Goal: Task Accomplishment & Management: Use online tool/utility

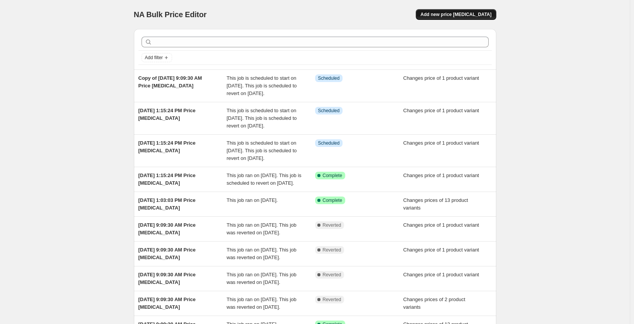
click at [452, 14] on span "Add new price change job" at bounding box center [456, 14] width 71 height 6
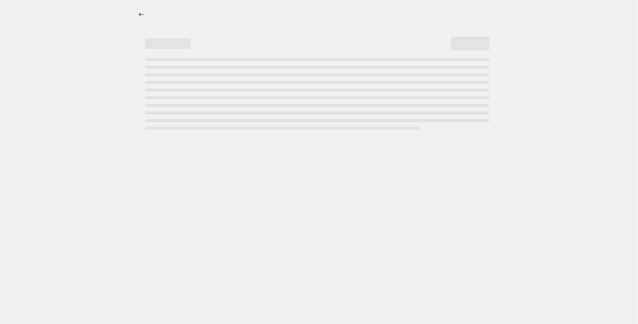
select select "percentage"
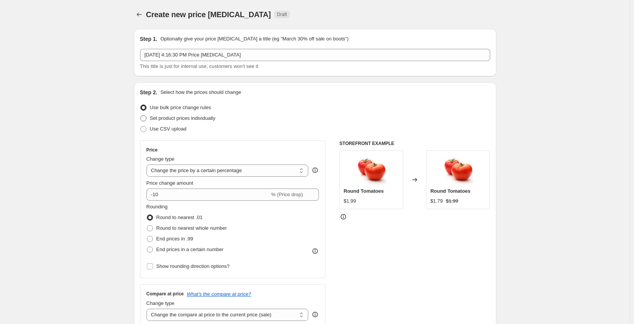
click at [158, 119] on span "Set product prices individually" at bounding box center [183, 118] width 66 height 6
click at [141, 116] on input "Set product prices individually" at bounding box center [140, 115] width 0 height 0
radio input "true"
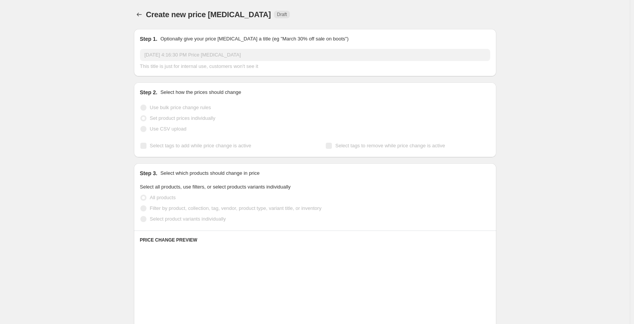
scroll to position [38, 0]
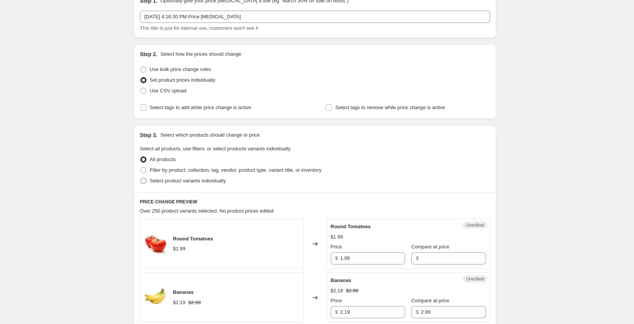
click at [191, 181] on span "Select product variants individually" at bounding box center [188, 181] width 76 height 6
click at [141, 178] on input "Select product variants individually" at bounding box center [140, 178] width 0 height 0
radio input "true"
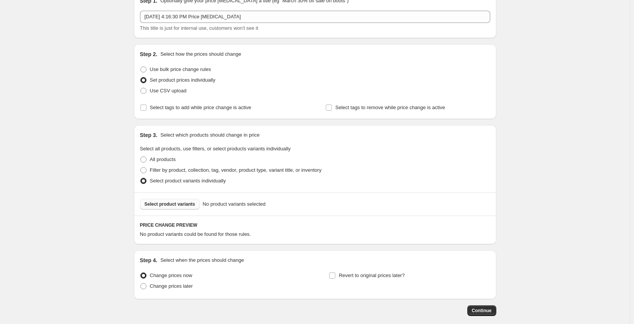
click at [188, 205] on span "Select product variants" at bounding box center [170, 204] width 51 height 6
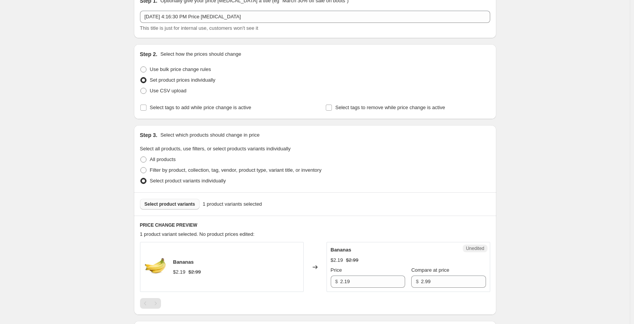
scroll to position [115, 0]
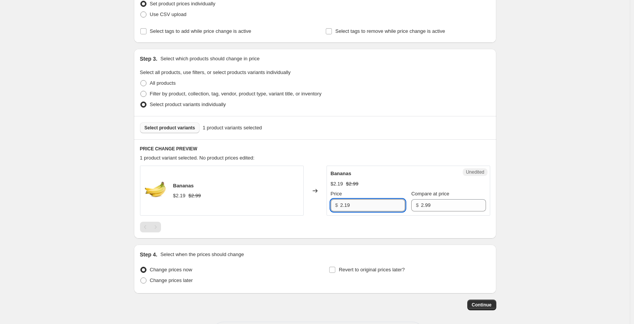
click at [374, 205] on input "2.19" at bounding box center [373, 205] width 65 height 12
drag, startPoint x: 374, startPoint y: 205, endPoint x: 312, endPoint y: 203, distance: 61.9
click at [310, 205] on div "Bananas $2.19 $2.99 Changed to Unedited Bananas $2.19 $2.99 Price $ 2.19 Compar…" at bounding box center [315, 191] width 350 height 50
type input "1.99"
drag, startPoint x: 184, startPoint y: 280, endPoint x: 189, endPoint y: 279, distance: 5.7
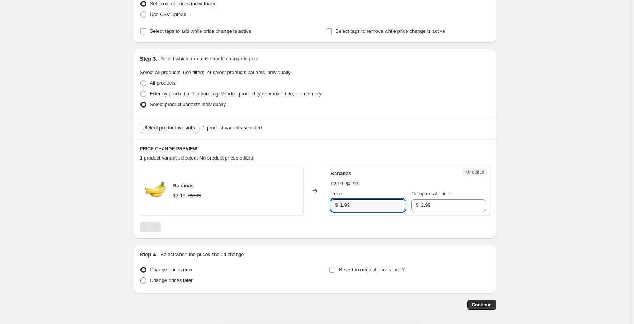
click at [184, 279] on span "Change prices later" at bounding box center [171, 281] width 43 height 6
click at [141, 278] on input "Change prices later" at bounding box center [140, 278] width 0 height 0
radio input "true"
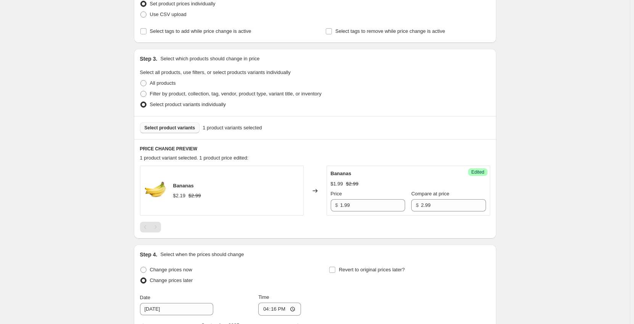
scroll to position [191, 0]
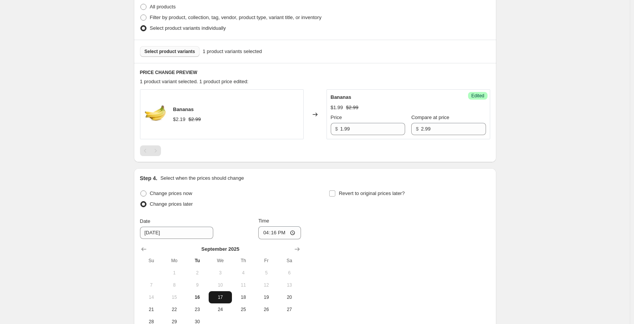
click at [226, 296] on span "17" at bounding box center [220, 297] width 17 height 6
click at [267, 233] on input "16:16" at bounding box center [279, 232] width 43 height 13
type input "00:02"
click at [336, 194] on input "Revert to original prices later?" at bounding box center [332, 193] width 6 height 6
checkbox input "true"
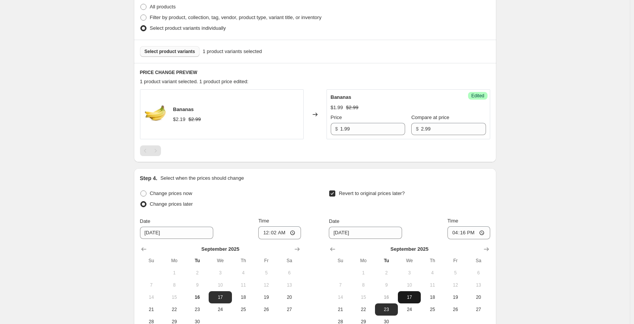
click at [414, 297] on span "17" at bounding box center [409, 297] width 17 height 6
type input "9/17/2025"
click at [458, 231] on input "16:16" at bounding box center [469, 232] width 43 height 13
type input "23:58"
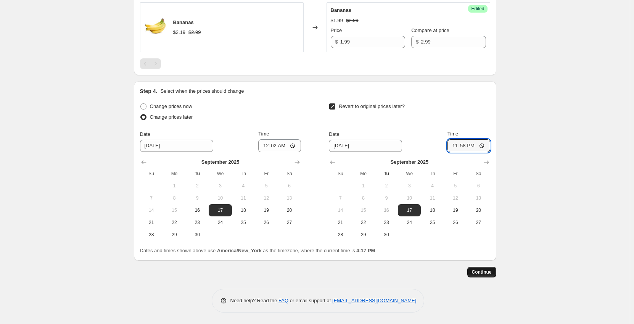
click at [478, 273] on span "Continue" at bounding box center [482, 272] width 20 height 6
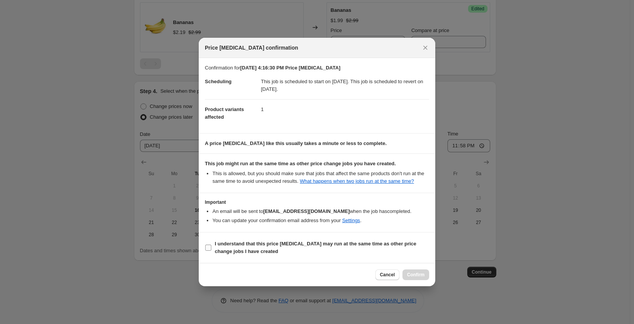
click at [209, 245] on input "I understand that this price change job may run at the same time as other price…" at bounding box center [208, 248] width 6 height 6
checkbox input "true"
click at [416, 276] on span "Confirm" at bounding box center [416, 275] width 18 height 6
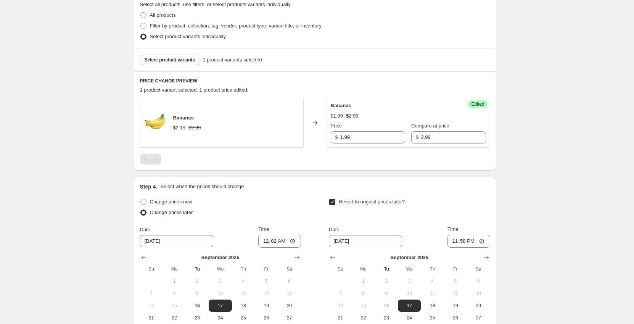
scroll to position [305, 0]
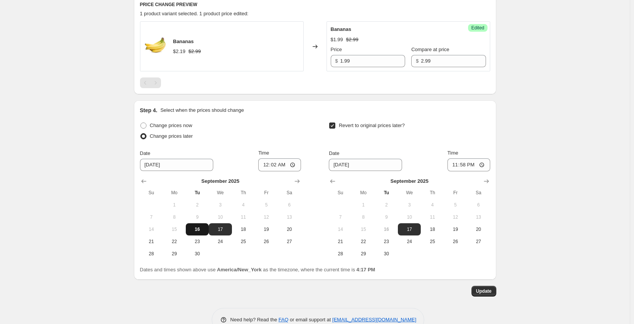
click at [204, 229] on span "16" at bounding box center [197, 229] width 17 height 6
type input "9/16/2025"
click at [266, 168] on input "00:02" at bounding box center [279, 164] width 43 height 13
type input "17:59"
click at [496, 293] on button "Update" at bounding box center [484, 291] width 25 height 11
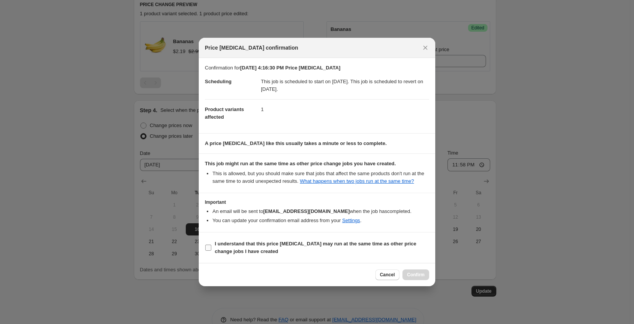
click at [207, 248] on input "I understand that this price change job may run at the same time as other price…" at bounding box center [208, 248] width 6 height 6
checkbox input "true"
click at [389, 276] on span "Cancel" at bounding box center [387, 275] width 15 height 6
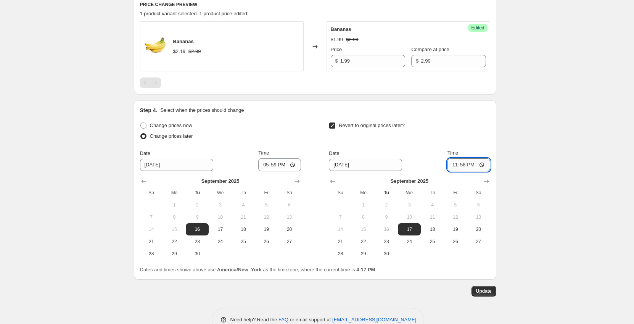
click at [465, 166] on input "23:58" at bounding box center [469, 164] width 43 height 13
click at [436, 229] on span "18" at bounding box center [432, 229] width 17 height 6
type input "9/18/2025"
click at [460, 166] on input "23:58" at bounding box center [469, 164] width 43 height 13
type input "00:03"
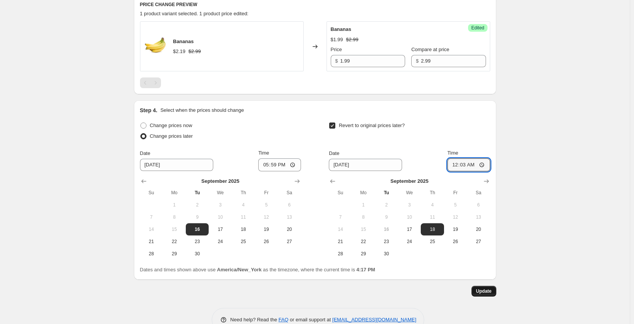
click at [486, 292] on span "Update" at bounding box center [484, 291] width 16 height 6
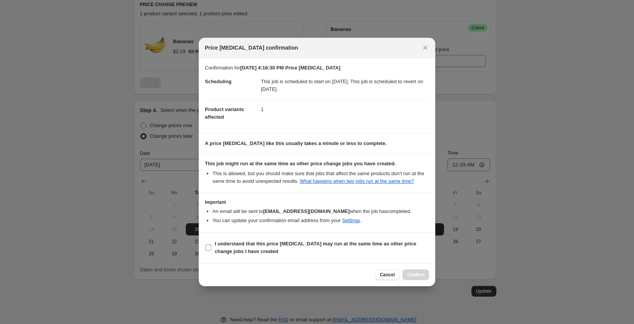
click at [208, 246] on input "I understand that this price change job may run at the same time as other price…" at bounding box center [208, 248] width 6 height 6
checkbox input "true"
click at [415, 276] on span "Confirm" at bounding box center [416, 275] width 18 height 6
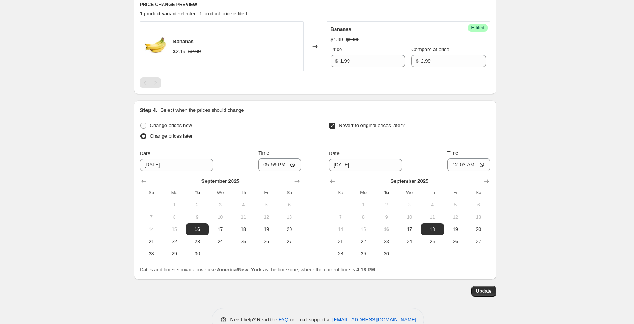
scroll to position [115, 0]
